Goal: Navigation & Orientation: Find specific page/section

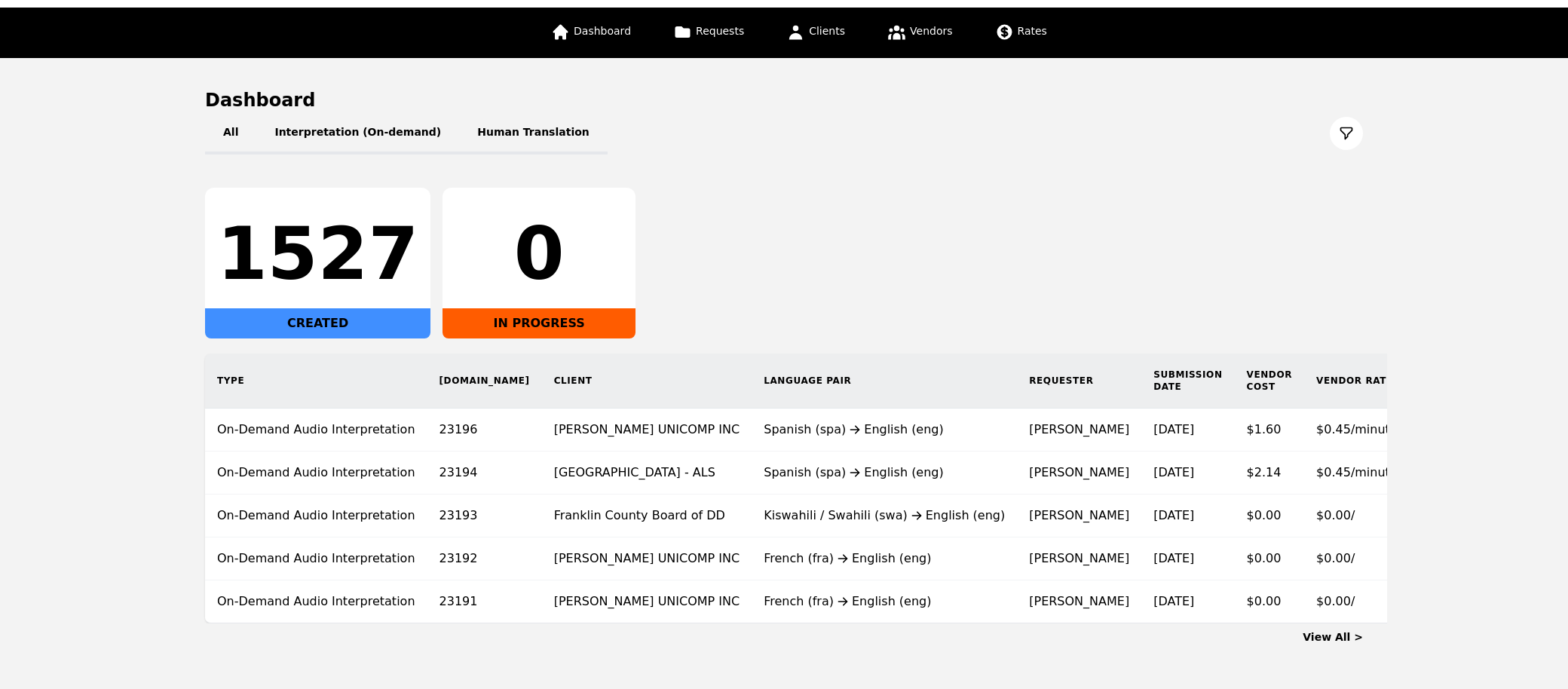
scroll to position [79, 0]
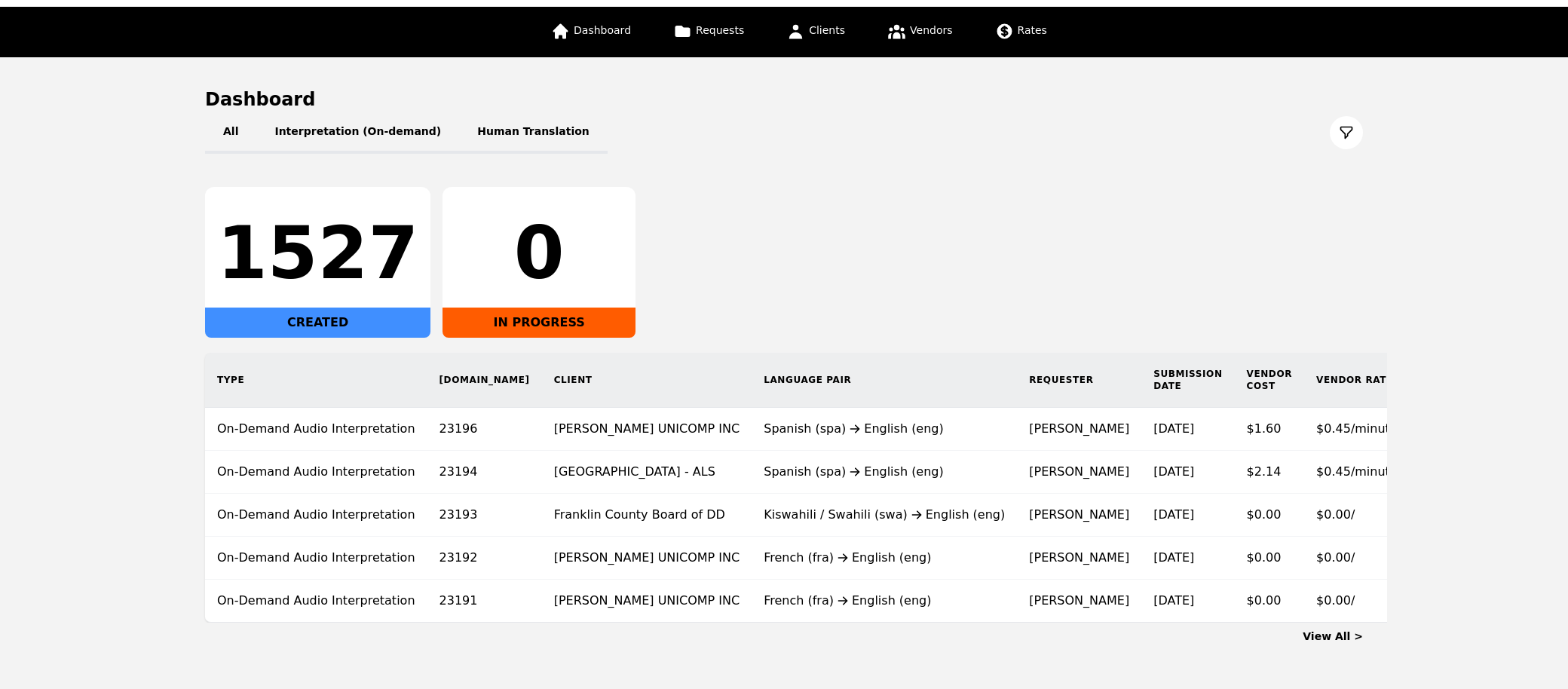
click at [1330, 636] on link "View All >" at bounding box center [1332, 636] width 60 height 12
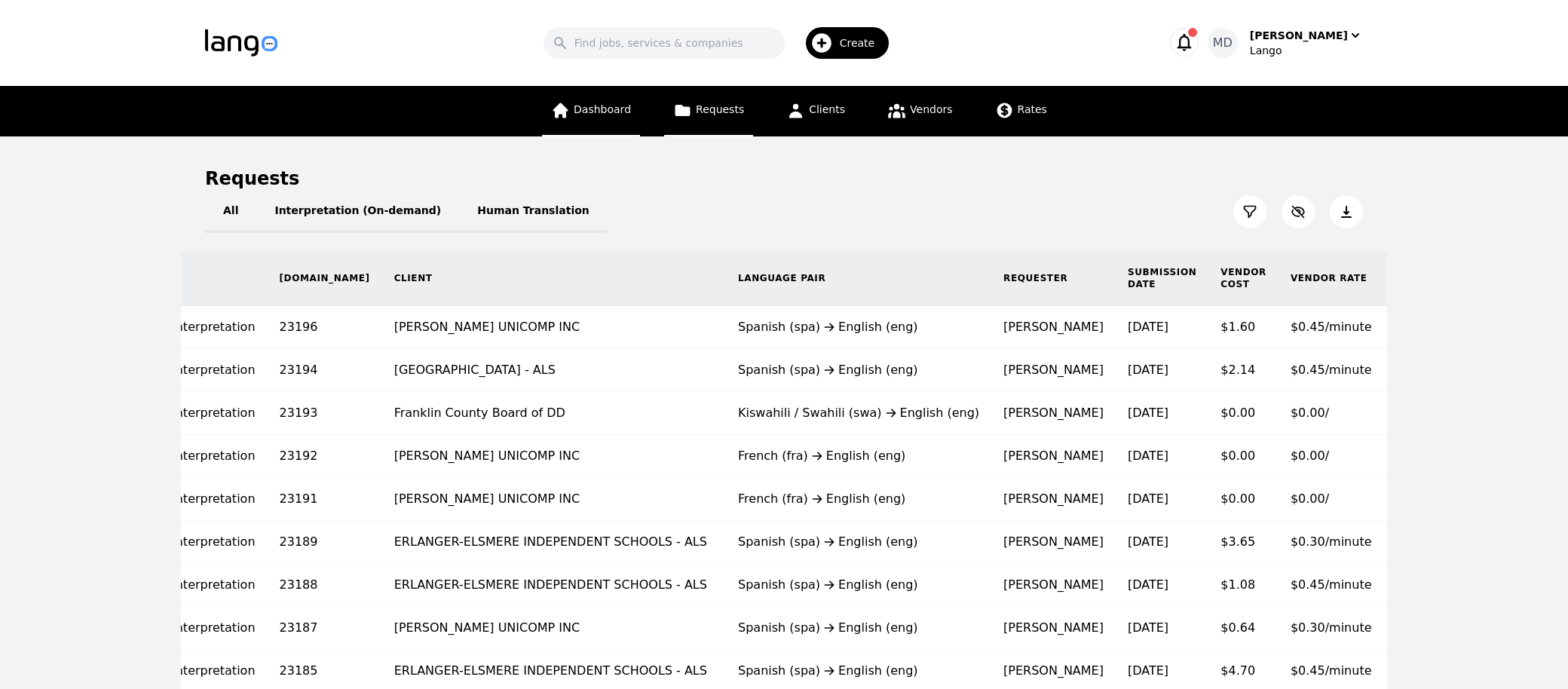
click at [600, 111] on span "Dashboard" at bounding box center [603, 109] width 57 height 12
